Goal: Task Accomplishment & Management: Use online tool/utility

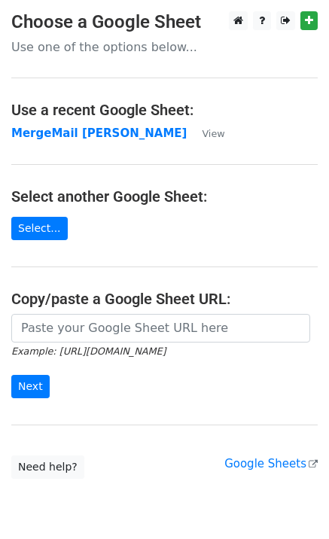
click at [53, 139] on strong "MergeMail [PERSON_NAME]" at bounding box center [99, 134] width 176 height 14
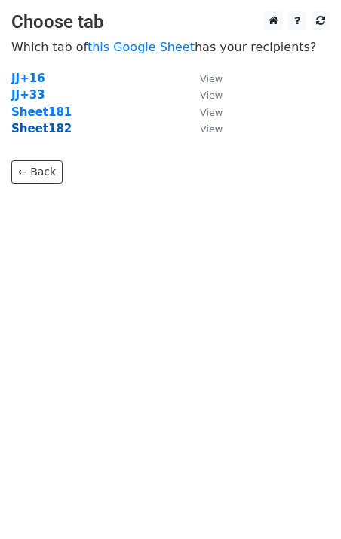
click at [47, 135] on strong "Sheet182" at bounding box center [41, 129] width 60 height 14
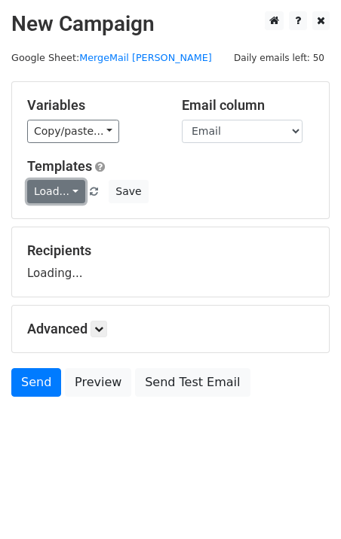
click at [60, 194] on link "Load..." at bounding box center [56, 191] width 58 height 23
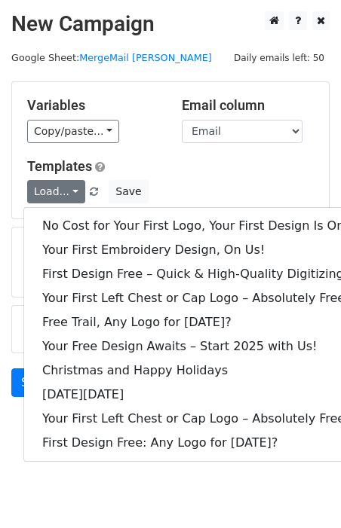
click at [80, 211] on div "No Cost for Your First Logo, Your First Design Is On Us! Your First Embroidery …" at bounding box center [204, 334] width 363 height 255
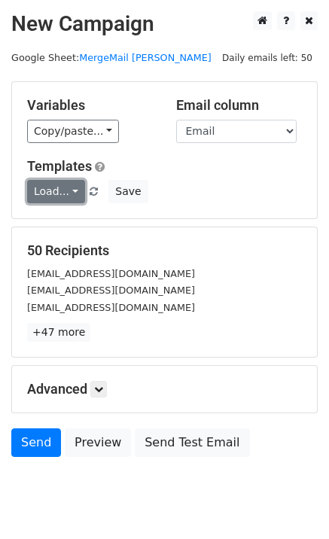
click at [66, 198] on link "Load..." at bounding box center [56, 191] width 58 height 23
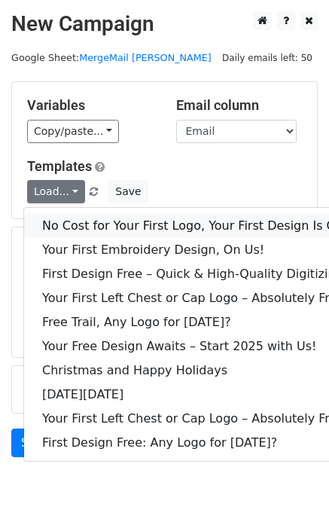
click at [82, 216] on link "No Cost for Your First Logo, Your First Design Is On Us!" at bounding box center [205, 226] width 362 height 24
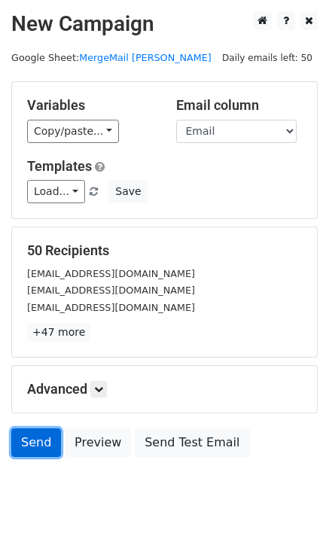
click at [26, 454] on link "Send" at bounding box center [36, 443] width 50 height 29
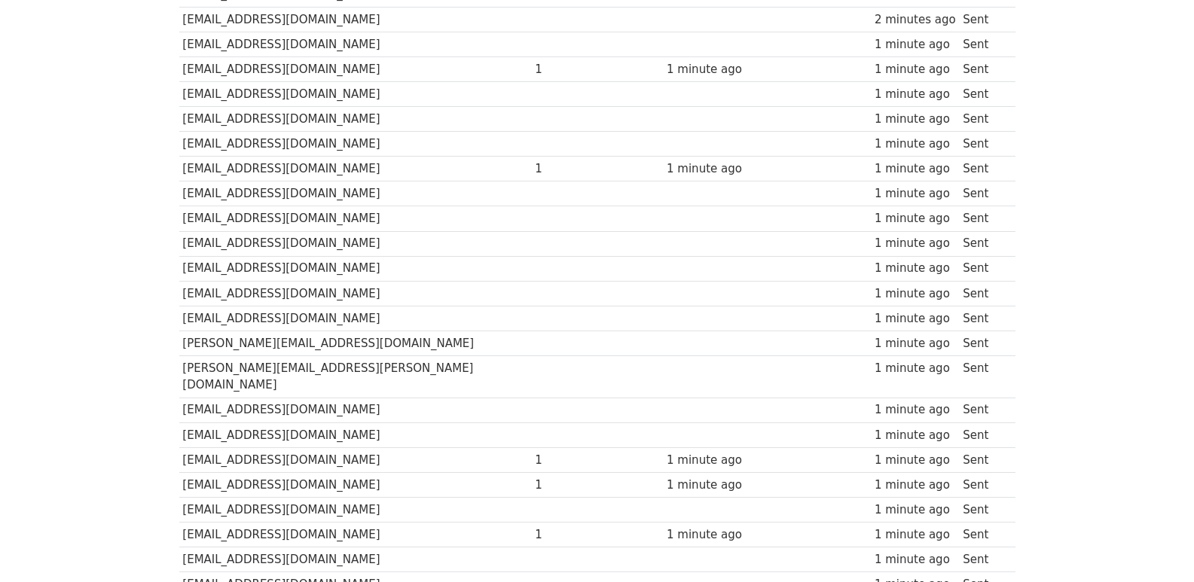
scroll to position [1004, 0]
